Goal: Task Accomplishment & Management: Complete application form

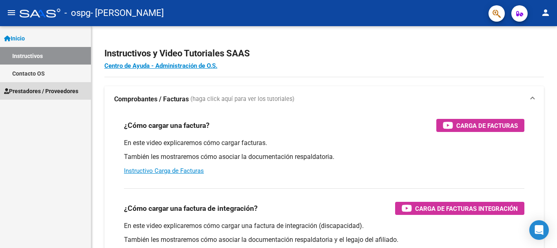
click at [47, 97] on link "Prestadores / Proveedores" at bounding box center [45, 91] width 91 height 18
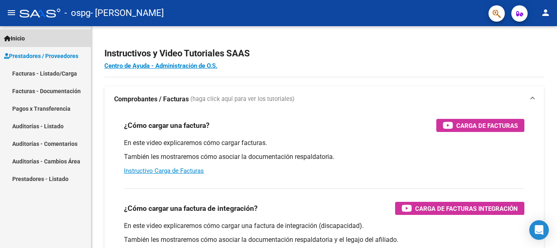
click at [35, 35] on link "Inicio" at bounding box center [45, 38] width 91 height 18
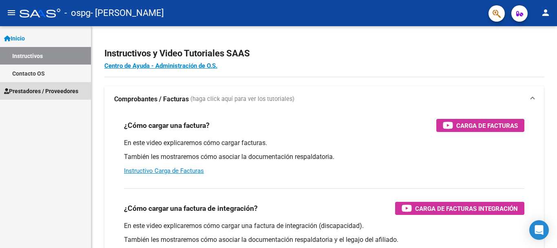
click at [47, 91] on span "Prestadores / Proveedores" at bounding box center [41, 90] width 74 height 9
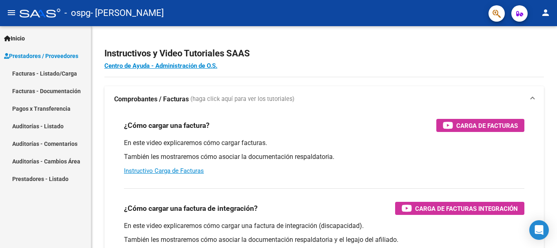
click at [49, 54] on span "Prestadores / Proveedores" at bounding box center [41, 55] width 74 height 9
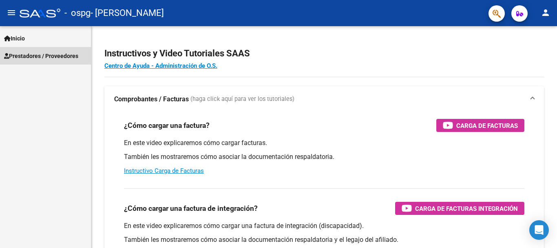
click at [50, 55] on span "Prestadores / Proveedores" at bounding box center [41, 55] width 74 height 9
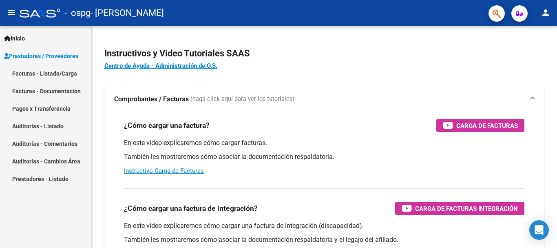
click at [50, 68] on link "Facturas - Listado/Carga" at bounding box center [45, 73] width 91 height 18
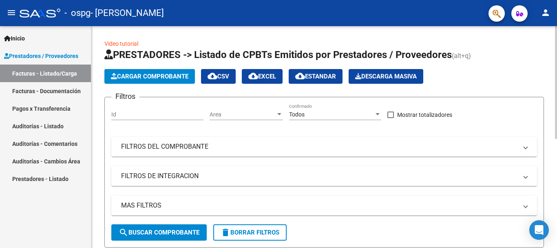
scroll to position [214, 0]
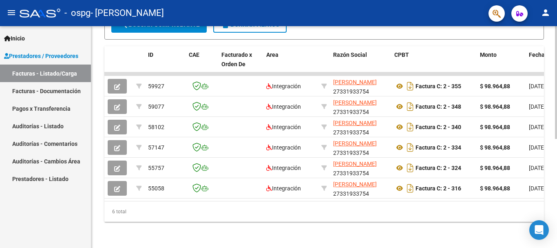
click at [557, 181] on div at bounding box center [556, 137] width 2 height 222
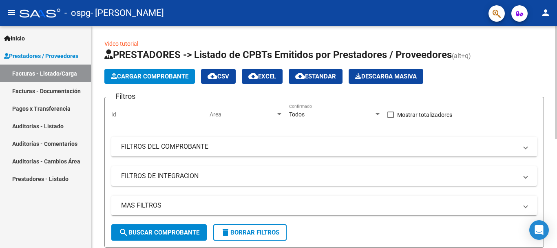
click at [557, 33] on div at bounding box center [556, 137] width 2 height 222
click at [182, 74] on span "Cargar Comprobante" at bounding box center [150, 76] width 78 height 7
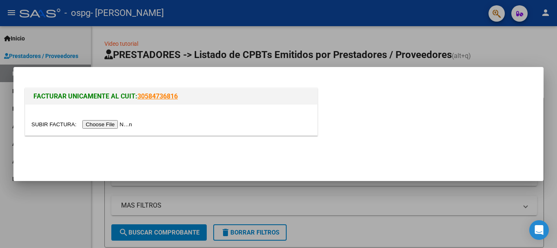
click at [111, 124] on input "file" at bounding box center [82, 124] width 103 height 9
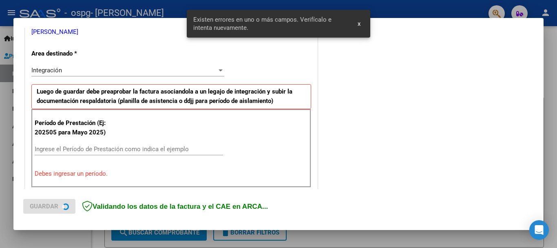
scroll to position [188, 0]
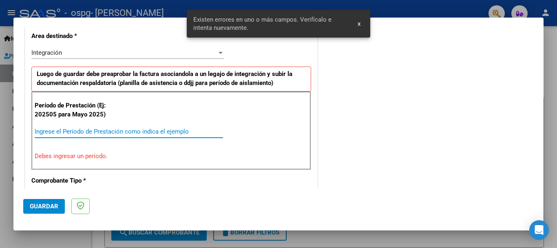
click at [171, 128] on input "Ingrese el Período de Prestación como indica el ejemplo" at bounding box center [129, 131] width 188 height 7
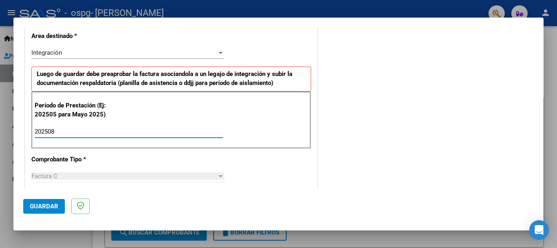
type input "202508"
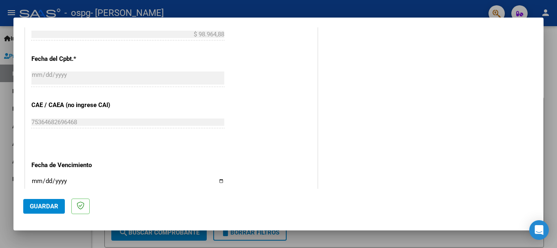
scroll to position [470, 0]
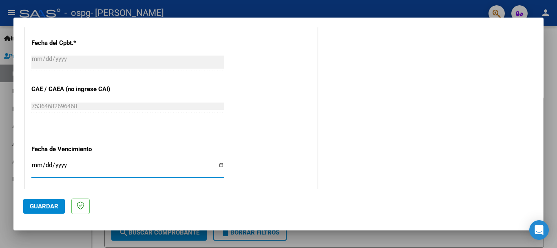
click at [219, 164] on input "Ingresar la fecha" at bounding box center [127, 168] width 193 height 13
type input "2025-09-13"
click at [38, 204] on span "Guardar" at bounding box center [44, 205] width 29 height 7
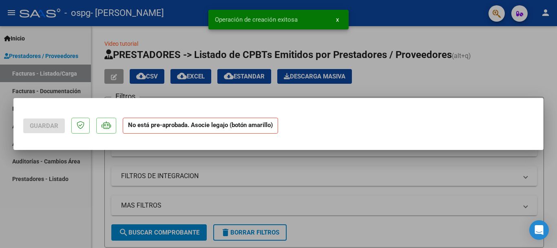
scroll to position [0, 0]
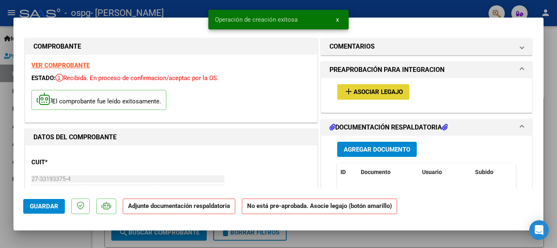
click at [354, 91] on span "Asociar Legajo" at bounding box center [378, 92] width 49 height 7
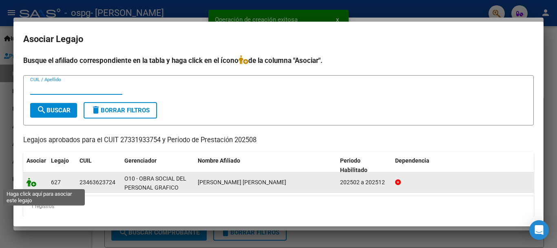
click at [31, 182] on icon at bounding box center [32, 181] width 10 height 9
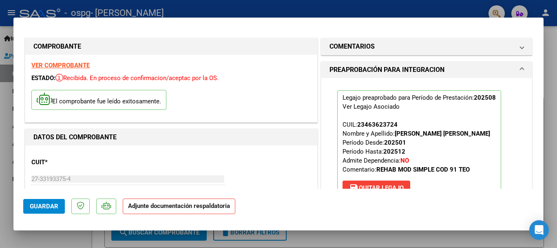
scroll to position [141, 0]
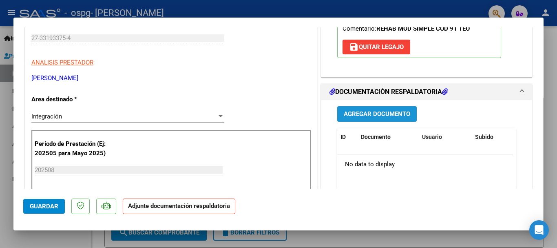
click at [397, 115] on span "Agregar Documento" at bounding box center [377, 114] width 66 height 7
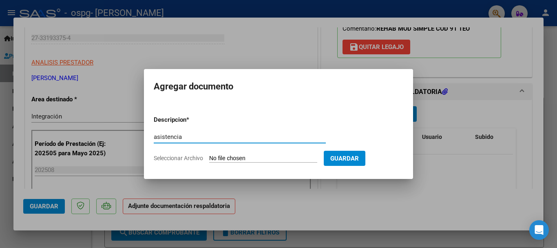
type input "asistencia"
click at [278, 161] on input "Seleccionar Archivo" at bounding box center [263, 159] width 108 height 8
type input "C:\fakepath\asistencia agosto azul.jpg"
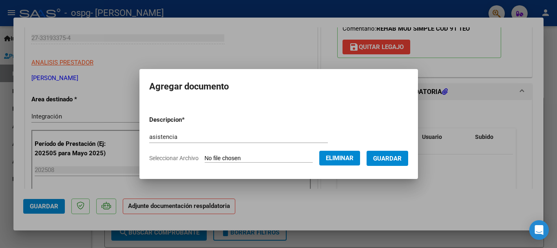
click at [381, 152] on button "Guardar" at bounding box center [388, 158] width 42 height 15
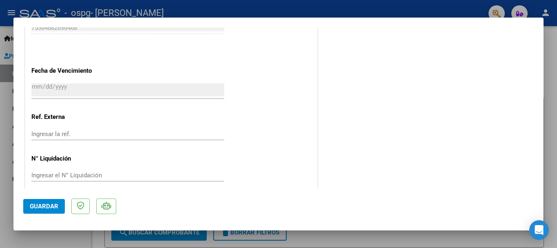
scroll to position [563, 0]
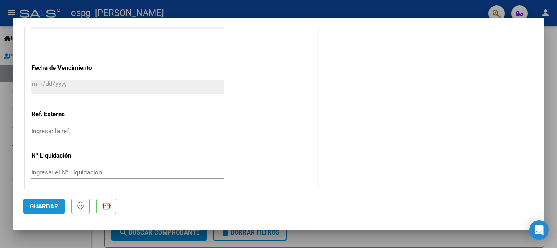
click at [37, 203] on span "Guardar" at bounding box center [44, 205] width 29 height 7
click at [553, 48] on div at bounding box center [278, 124] width 557 height 248
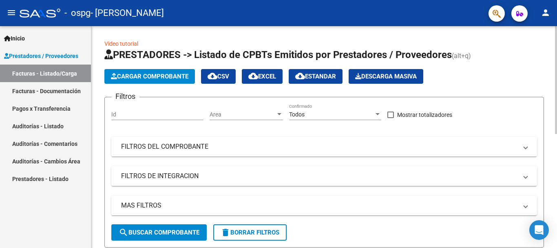
scroll to position [222, 0]
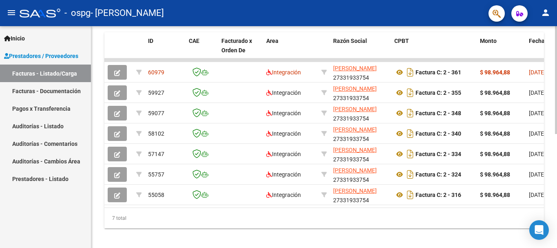
click at [557, 138] on div at bounding box center [556, 137] width 2 height 222
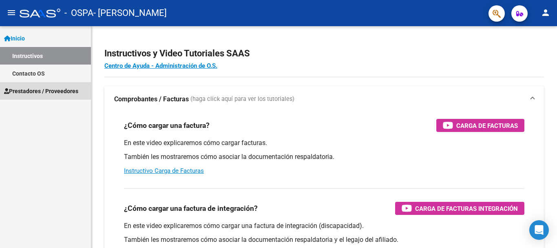
click at [45, 91] on span "Prestadores / Proveedores" at bounding box center [41, 90] width 74 height 9
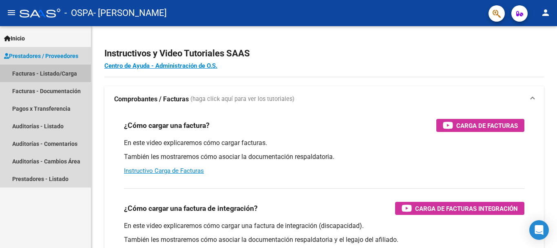
click at [50, 76] on link "Facturas - Listado/Carga" at bounding box center [45, 73] width 91 height 18
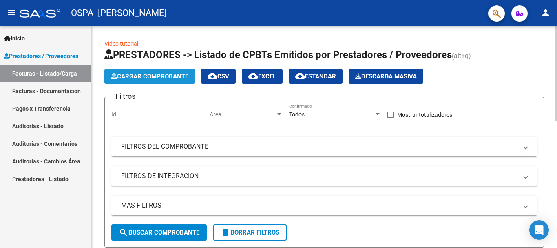
click at [168, 77] on span "Cargar Comprobante" at bounding box center [150, 76] width 78 height 7
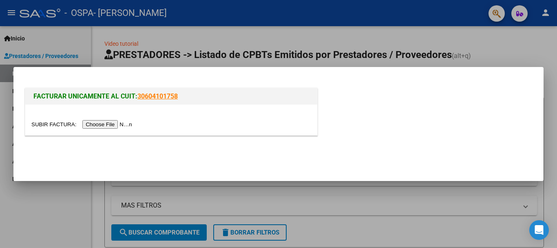
click at [123, 124] on input "file" at bounding box center [82, 124] width 103 height 9
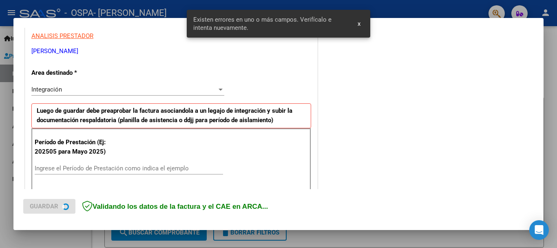
scroll to position [188, 0]
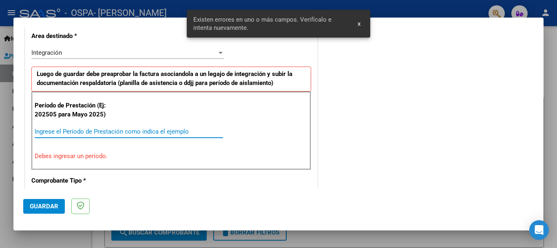
click at [128, 134] on input "Ingrese el Período de Prestación como indica el ejemplo" at bounding box center [129, 131] width 188 height 7
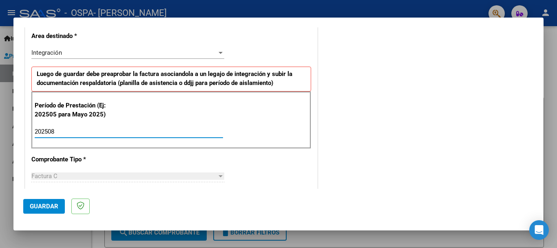
type input "202508"
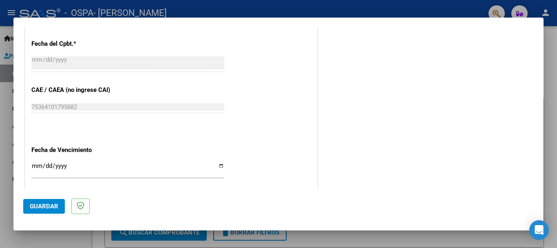
scroll to position [470, 0]
click at [218, 162] on input "Ingresar la fecha" at bounding box center [127, 168] width 193 height 13
type input "[DATE]"
click at [39, 209] on span "Guardar" at bounding box center [44, 205] width 29 height 7
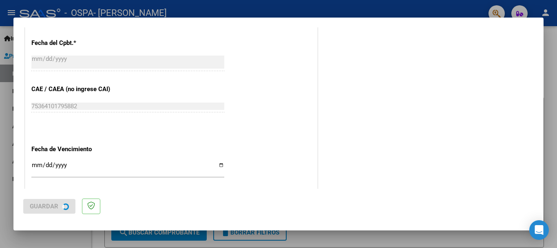
scroll to position [0, 0]
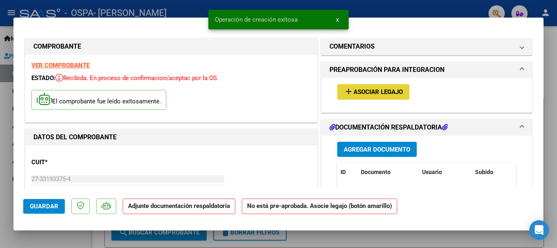
click at [356, 93] on span "Asociar Legajo" at bounding box center [378, 92] width 49 height 7
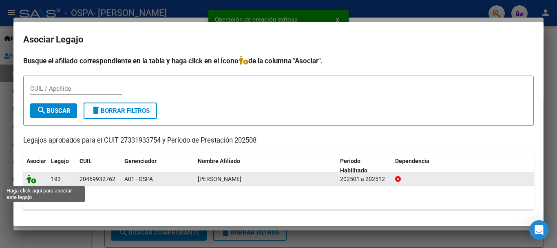
click at [33, 181] on icon at bounding box center [32, 178] width 10 height 9
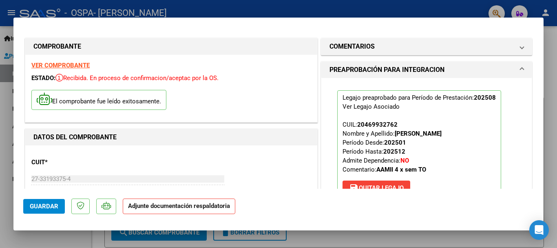
scroll to position [141, 0]
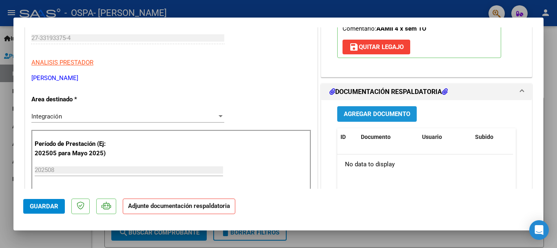
click at [375, 113] on span "Agregar Documento" at bounding box center [377, 114] width 66 height 7
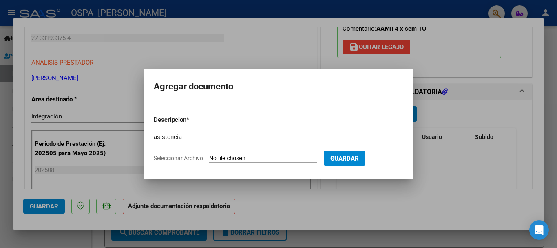
type input "asistencia"
click at [286, 160] on input "Seleccionar Archivo" at bounding box center [263, 159] width 108 height 8
type input "C:\fakepath\ASISTENCIA AGOSTO [PERSON_NAME].jpg"
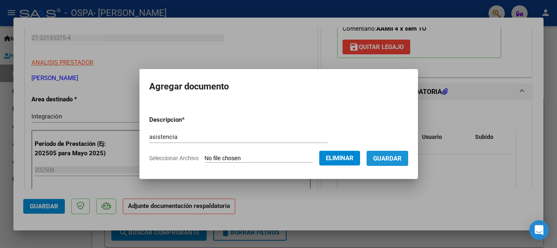
click at [385, 157] on span "Guardar" at bounding box center [387, 158] width 29 height 7
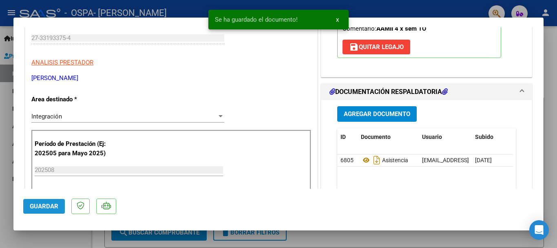
click at [46, 206] on span "Guardar" at bounding box center [44, 205] width 29 height 7
click at [545, 59] on div at bounding box center [278, 124] width 557 height 248
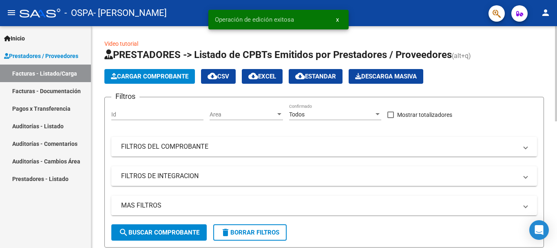
scroll to position [222, 0]
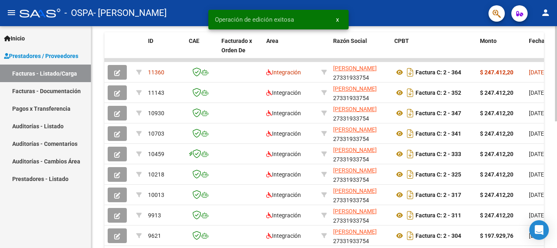
click at [557, 200] on div at bounding box center [556, 137] width 2 height 222
